Goal: Information Seeking & Learning: Learn about a topic

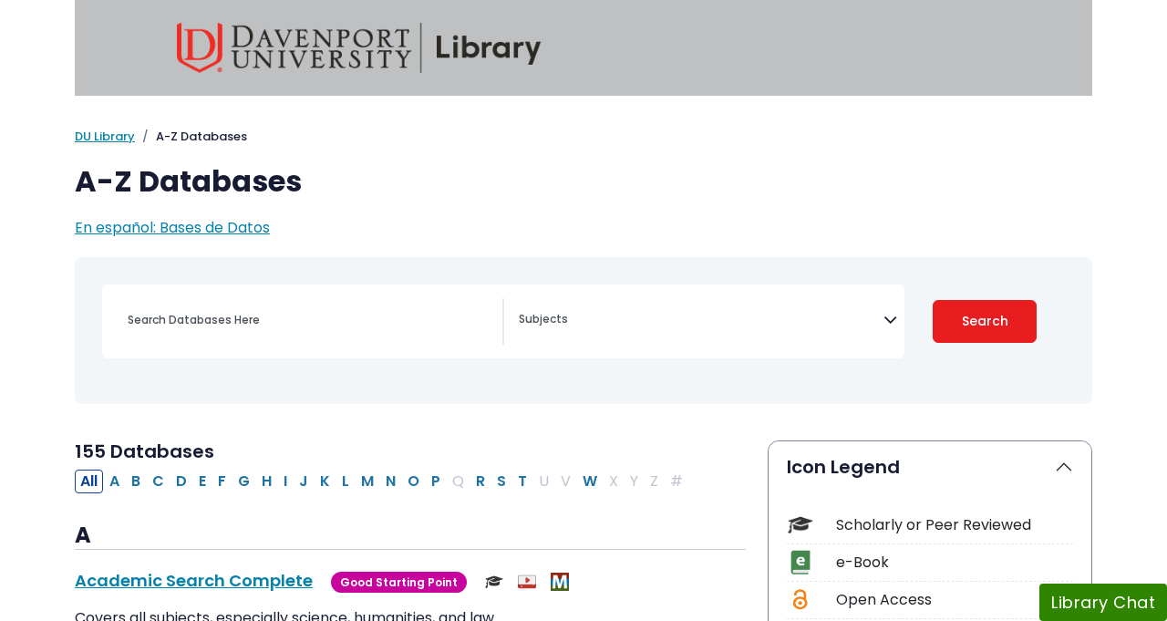
click at [782, 218] on p "En español: Bases de Datos" at bounding box center [584, 228] width 1018 height 22
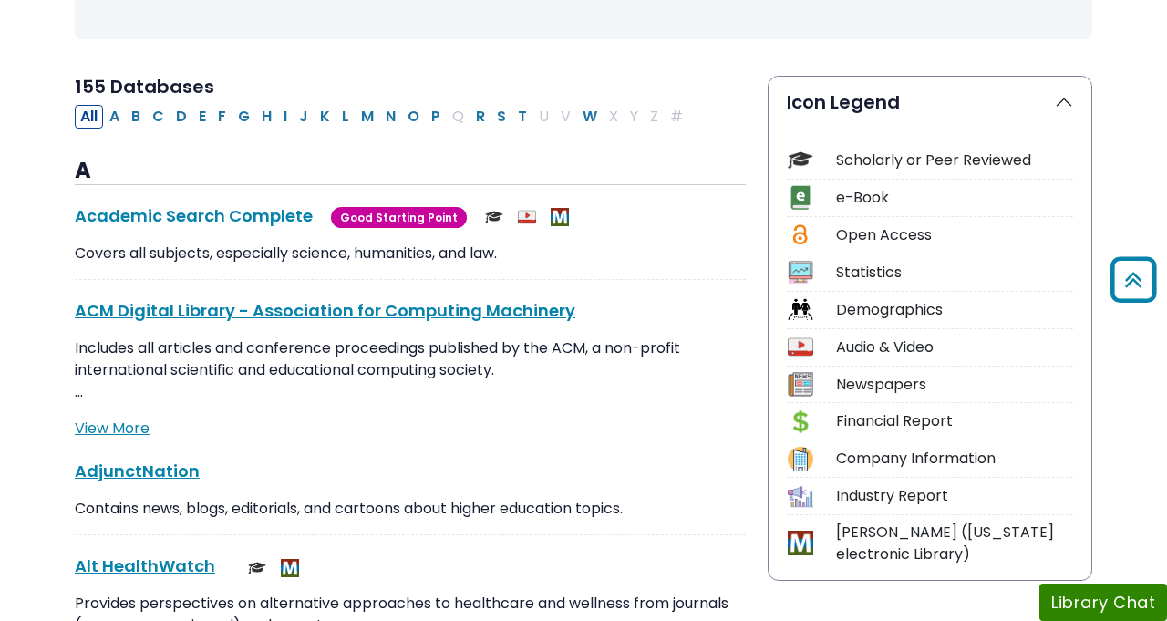
scroll to position [401, 0]
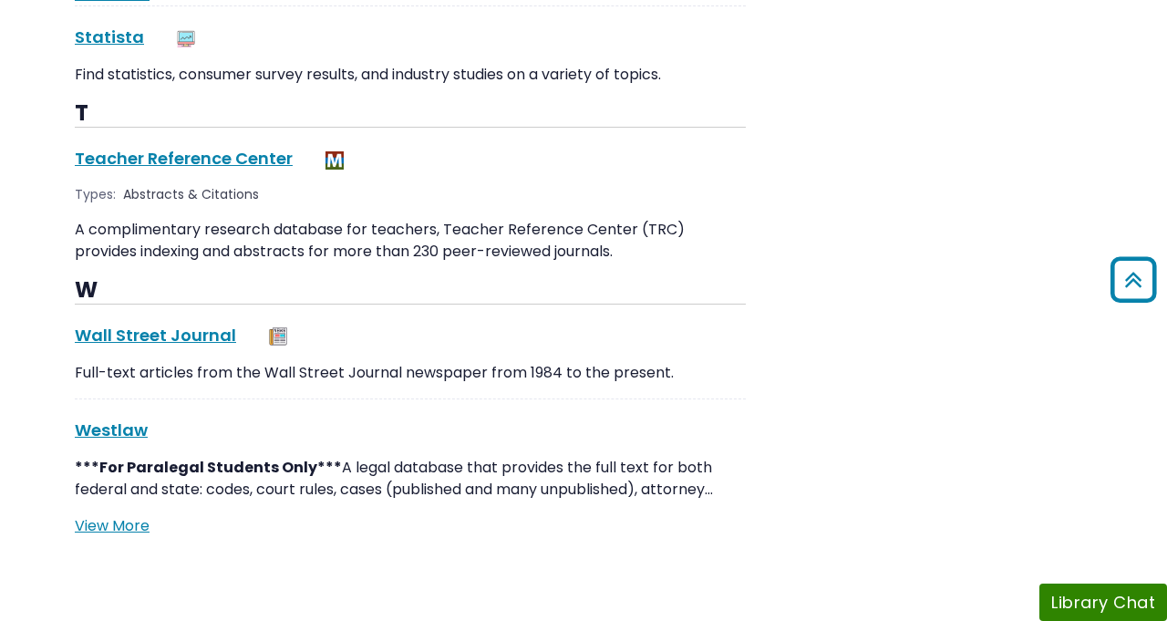
scroll to position [17508, 0]
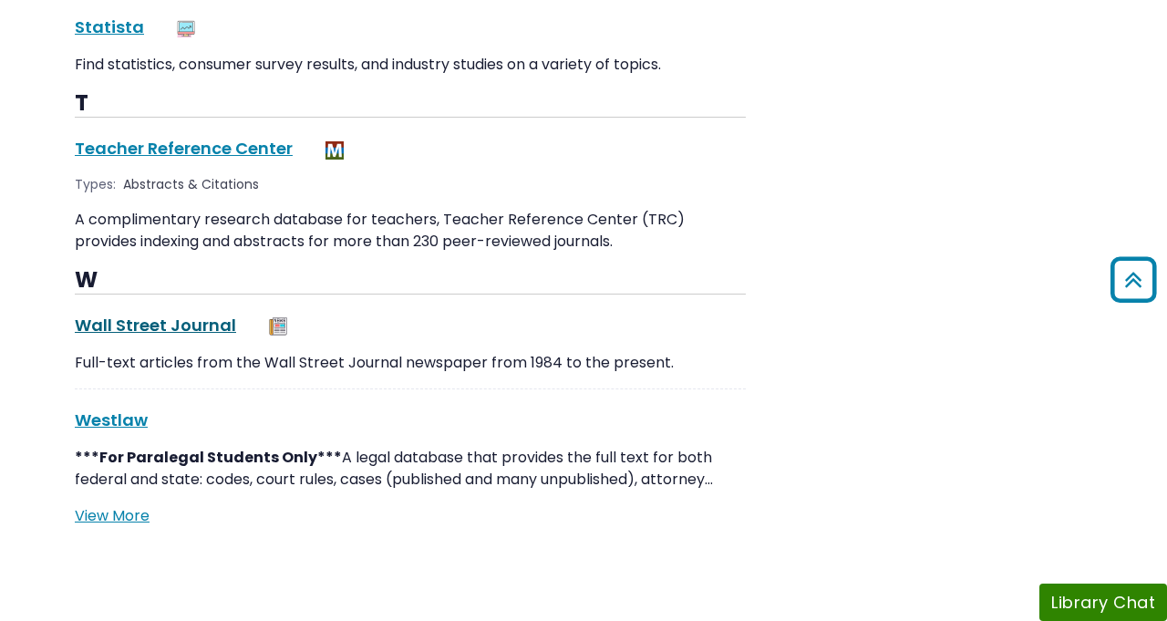
click at [212, 314] on link "Wall Street Journal This link opens in a new window" at bounding box center [155, 325] width 161 height 23
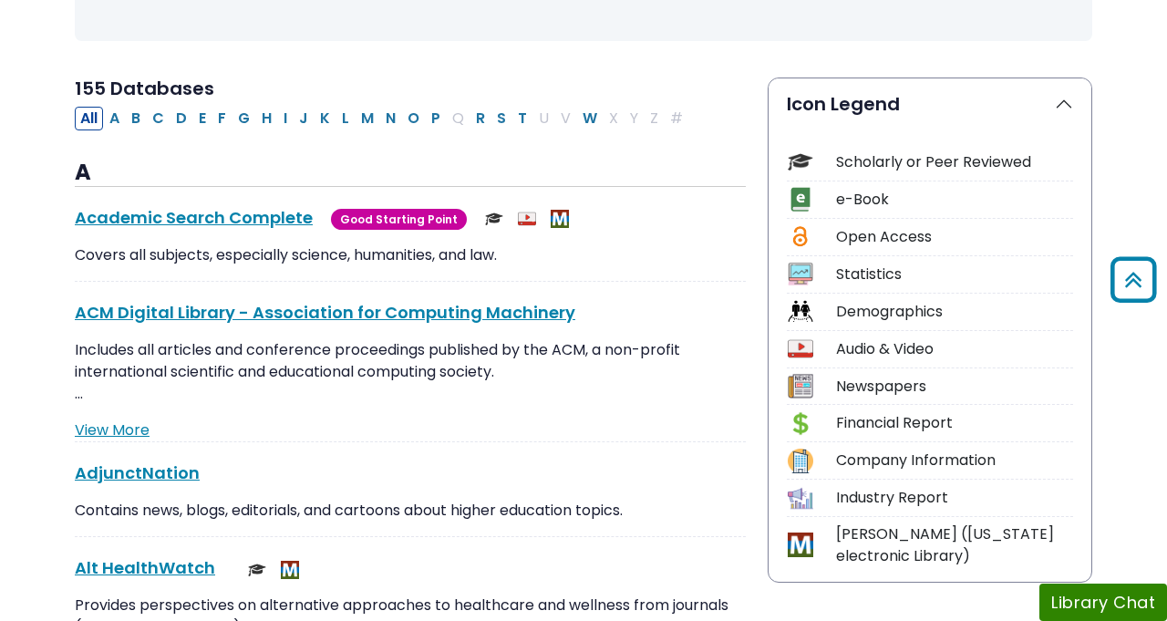
scroll to position [328, 0]
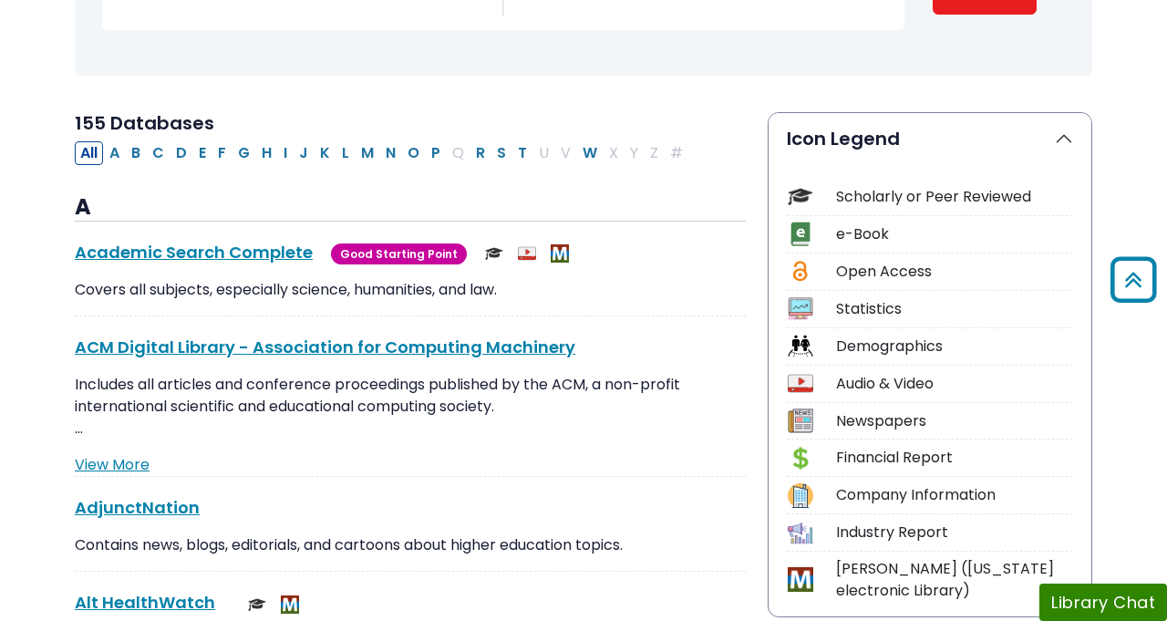
click at [812, 587] on img at bounding box center [800, 579] width 25 height 25
click at [198, 254] on link "Academic Search Complete This link opens in a new window" at bounding box center [194, 252] width 238 height 23
click at [238, 261] on link "Academic Search Complete This link opens in a new window" at bounding box center [194, 252] width 238 height 23
click at [490, 114] on h2 "155 Databases" at bounding box center [410, 123] width 671 height 22
click at [238, 154] on button "G" at bounding box center [244, 153] width 23 height 24
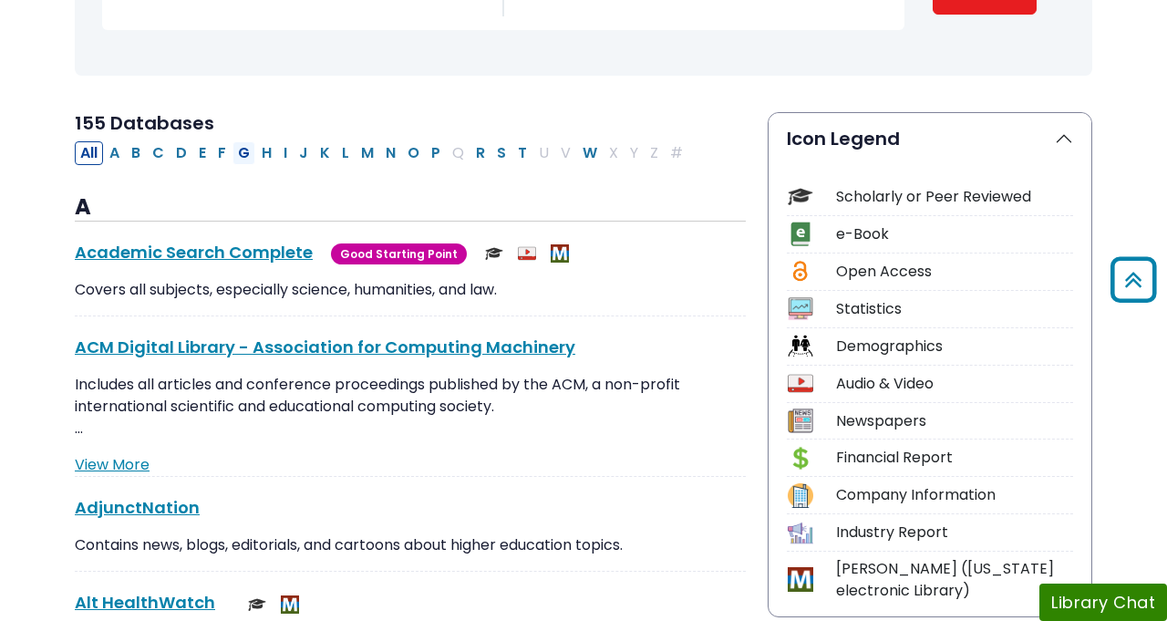
select select "Database Subject Filter"
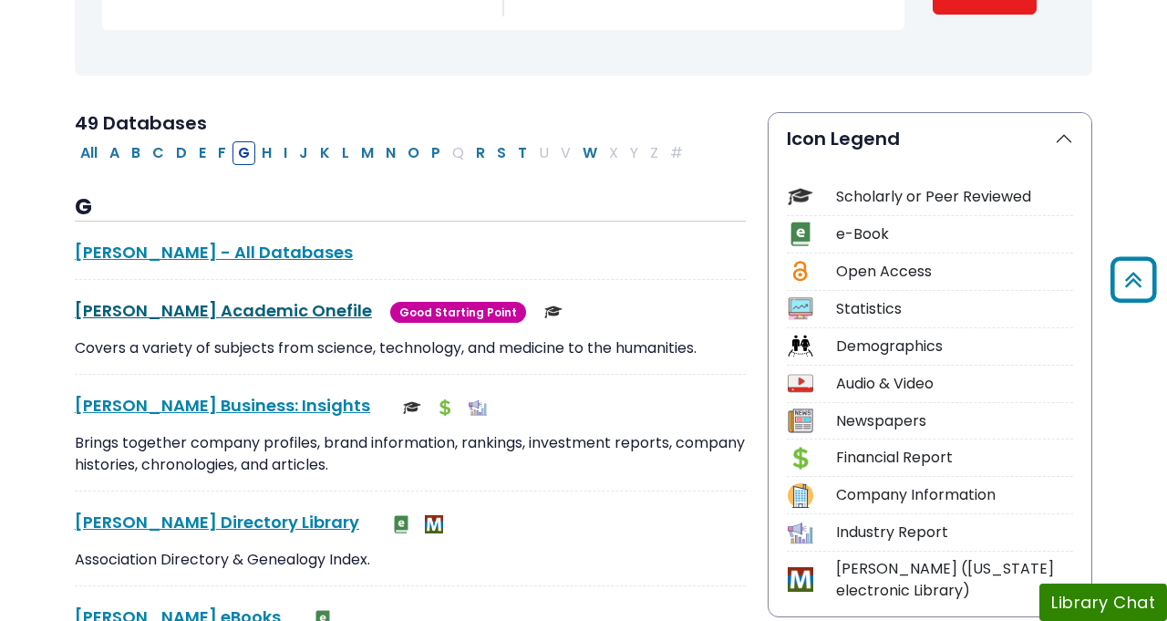
click at [214, 320] on link "[PERSON_NAME] Academic Onefile This link opens in a new window" at bounding box center [223, 310] width 297 height 23
